Goal: Transaction & Acquisition: Purchase product/service

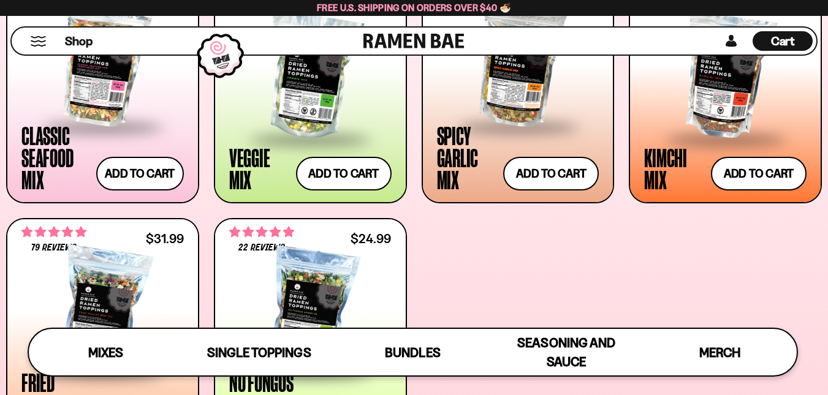
scroll to position [413, 0]
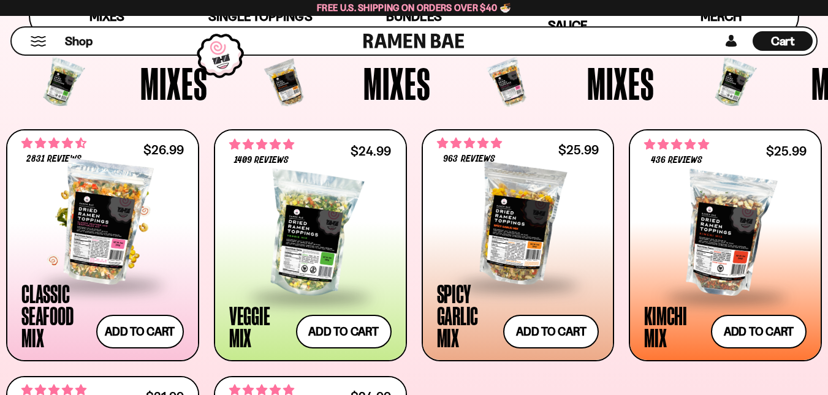
click at [96, 239] on div at bounding box center [102, 222] width 162 height 123
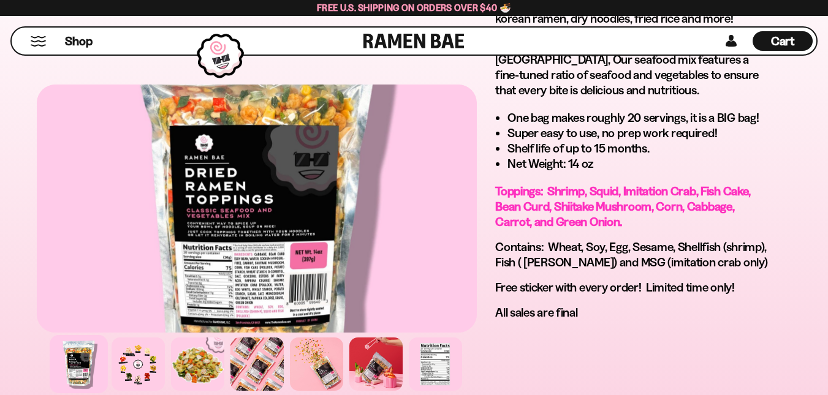
scroll to position [858, 0]
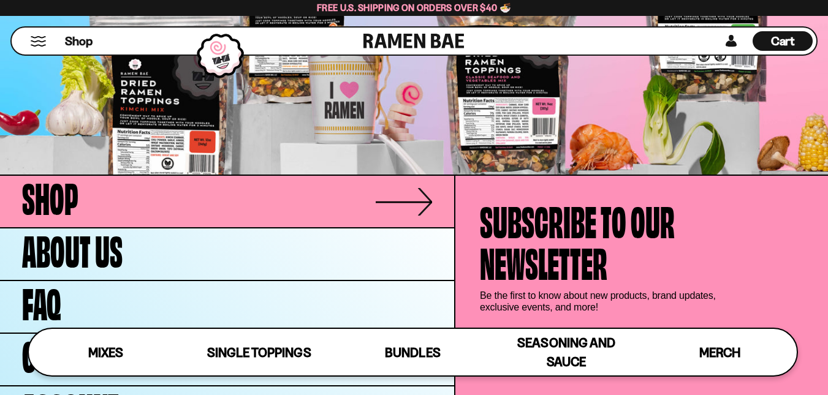
scroll to position [3799, 0]
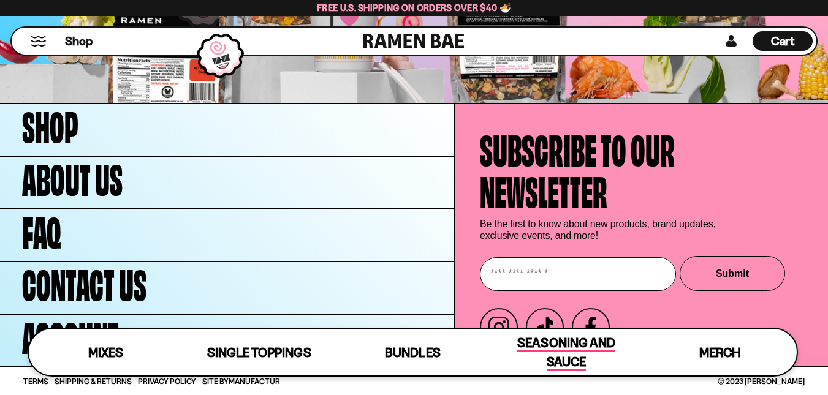
click at [573, 351] on span "Seasoning and Sauce" at bounding box center [565, 353] width 97 height 36
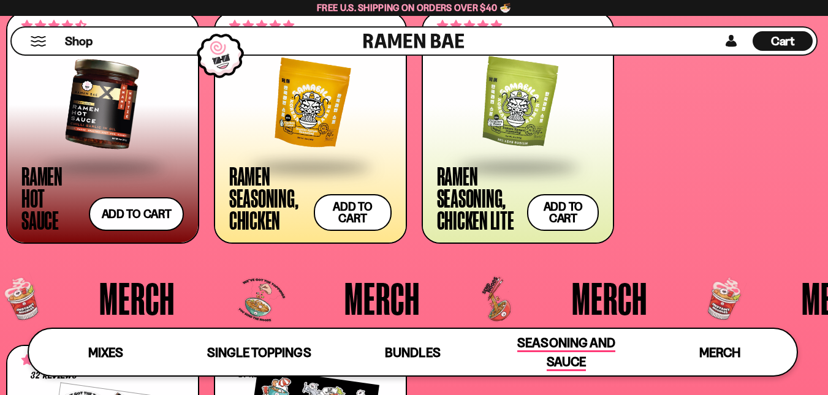
scroll to position [2749, 0]
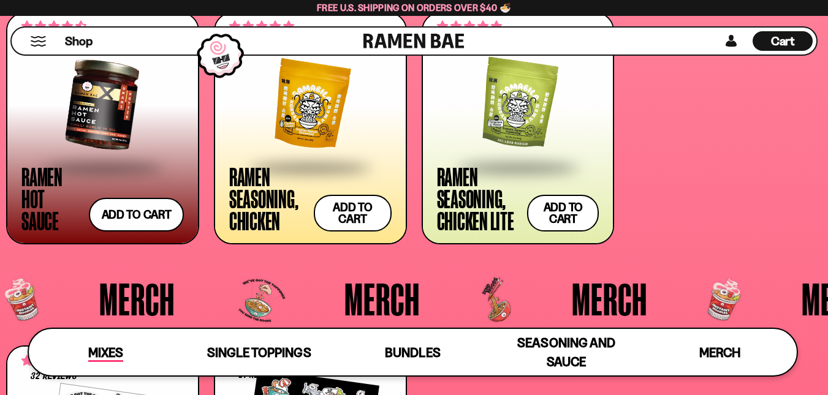
click at [110, 350] on span "Mixes" at bounding box center [105, 353] width 35 height 17
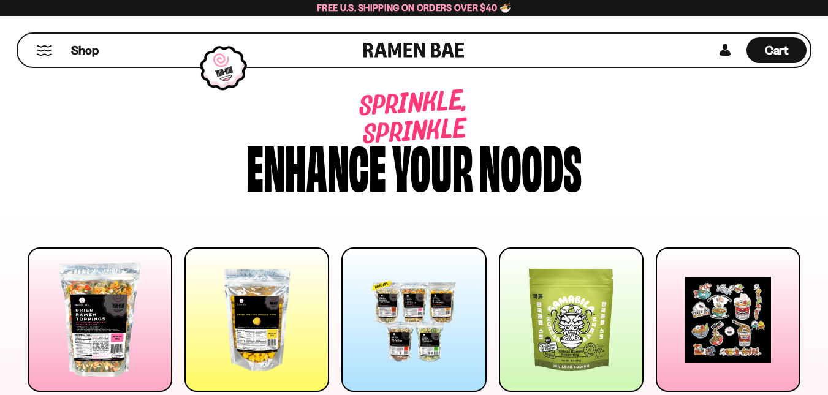
scroll to position [0, 0]
